Goal: Task Accomplishment & Management: Manage account settings

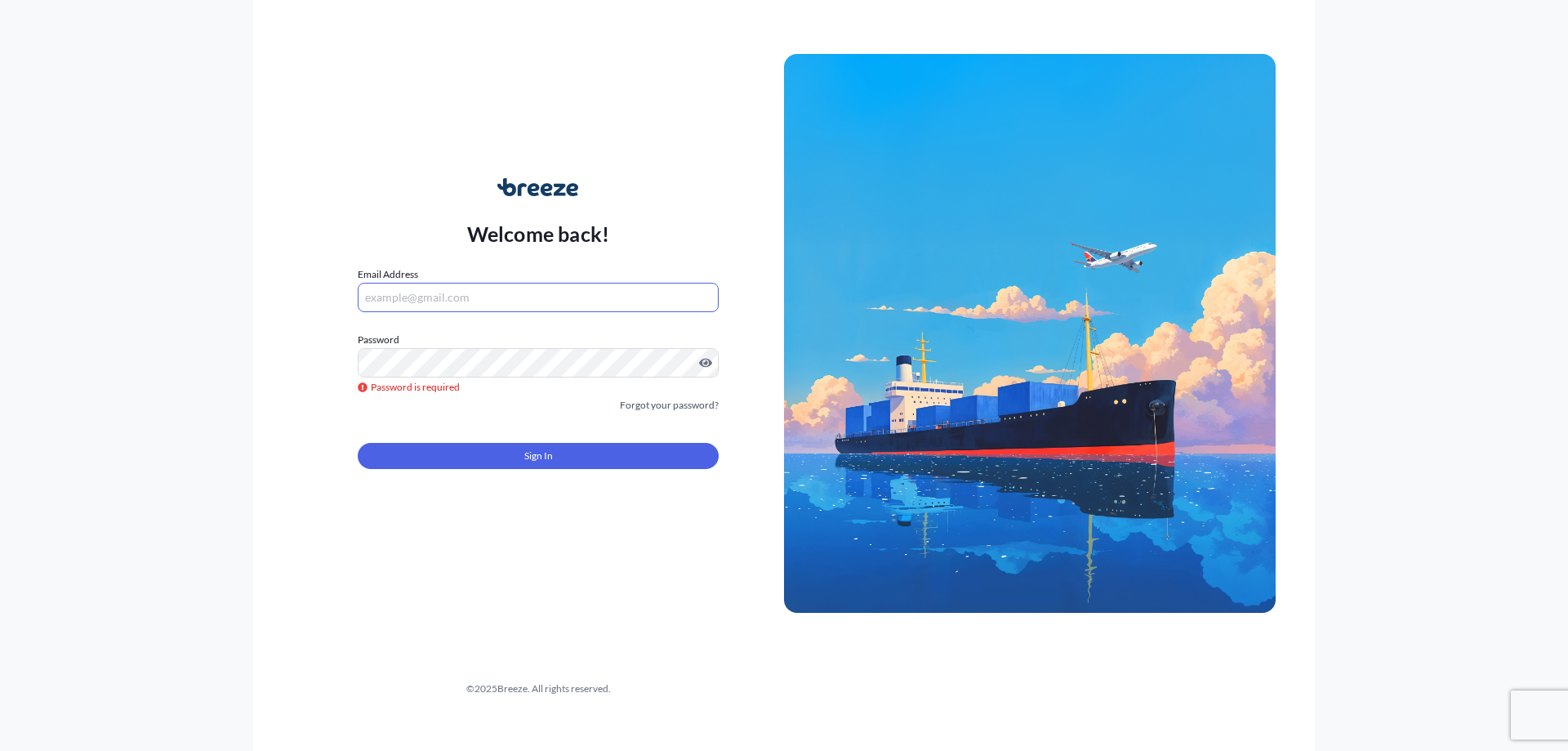
click at [481, 292] on input "Email Address" at bounding box center [538, 297] width 361 height 29
click at [515, 296] on input "[PERSON_NAME][EMAIL_ADDRESS]" at bounding box center [538, 297] width 361 height 29
type input "[PERSON_NAME][EMAIL_ADDRESS][DOMAIN_NAME]"
click at [536, 456] on span "Sign In" at bounding box center [538, 456] width 28 height 17
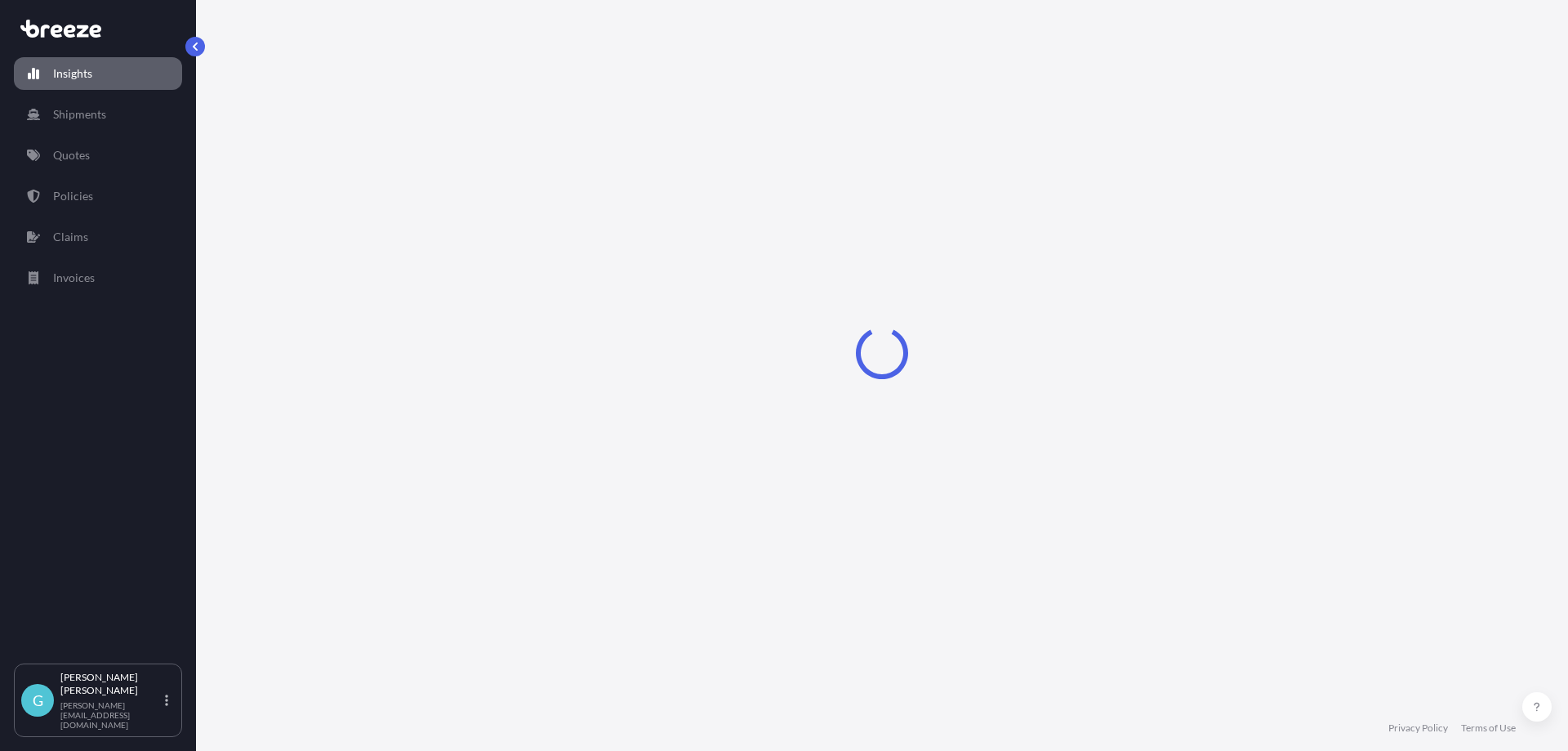
select select "2025"
